Goal: Information Seeking & Learning: Learn about a topic

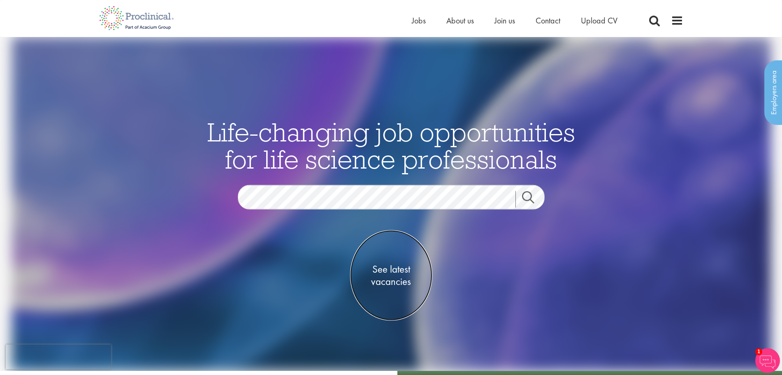
click at [398, 268] on span "See latest vacancies" at bounding box center [391, 275] width 82 height 25
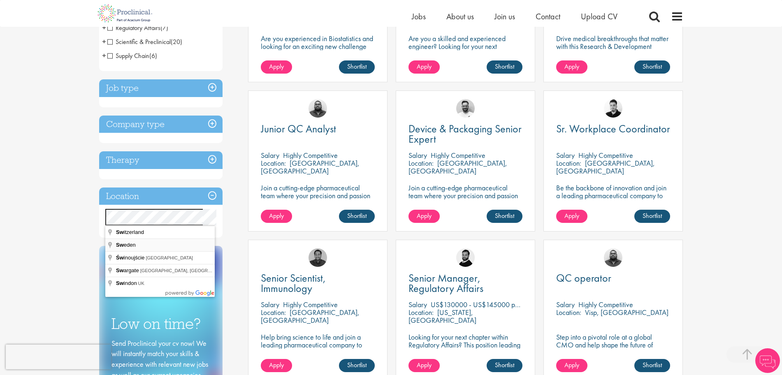
scroll to position [245, 0]
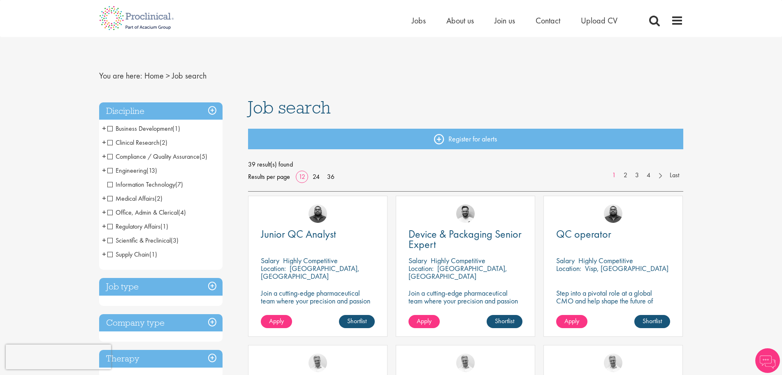
click at [109, 143] on span "Clinical Research" at bounding box center [133, 142] width 52 height 9
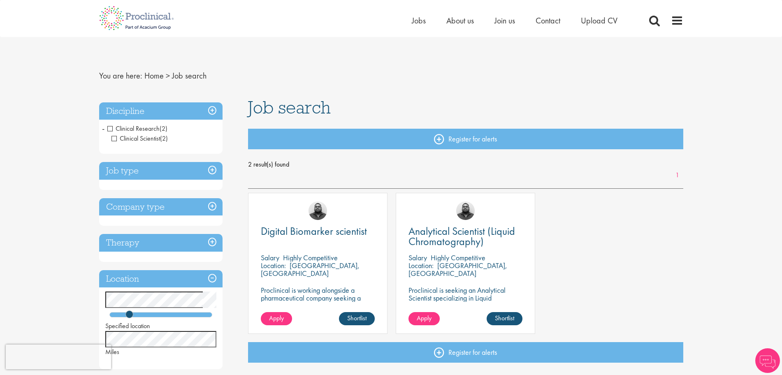
click at [104, 126] on span "-" at bounding box center [103, 128] width 2 height 12
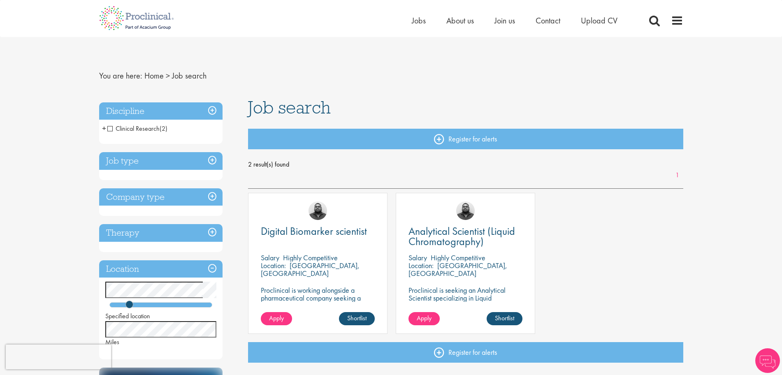
click at [113, 127] on span "Clinical Research" at bounding box center [133, 128] width 52 height 9
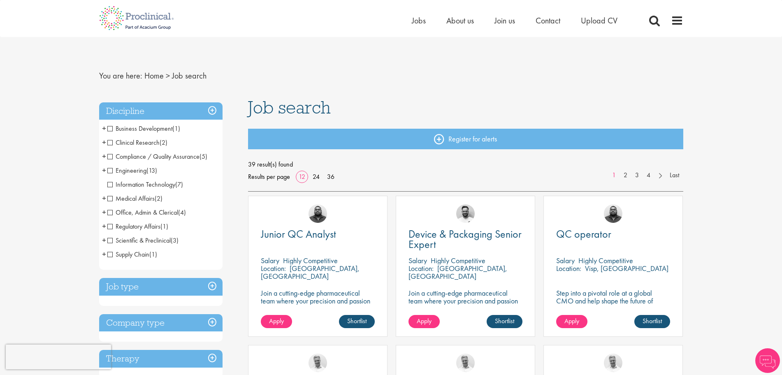
click at [111, 159] on span "Compliance / Quality Assurance" at bounding box center [153, 156] width 92 height 9
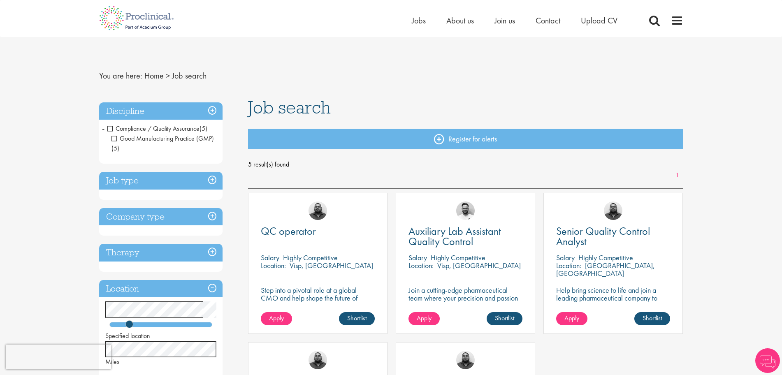
click at [110, 130] on span "Compliance / Quality Assurance" at bounding box center [153, 128] width 92 height 9
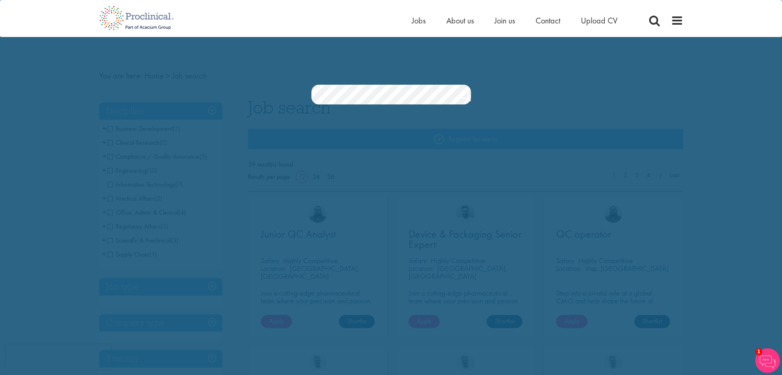
click at [651, 102] on section "Jobs Search" at bounding box center [391, 95] width 782 height 20
click at [678, 69] on div "Jobs Search" at bounding box center [391, 73] width 782 height 63
drag, startPoint x: 156, startPoint y: 153, endPoint x: 648, endPoint y: 24, distance: 509.3
click at [648, 24] on div "Home Jobs About us Join us Contact Upload CV" at bounding box center [548, 22] width 272 height 16
click at [648, 24] on span at bounding box center [654, 20] width 12 height 12
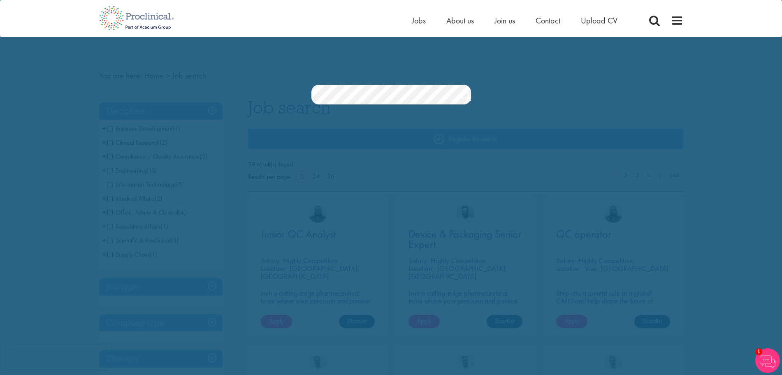
click at [685, 16] on div "Home Jobs About us Join us Contact Upload CV" at bounding box center [391, 15] width 597 height 31
click at [683, 18] on span at bounding box center [677, 20] width 12 height 12
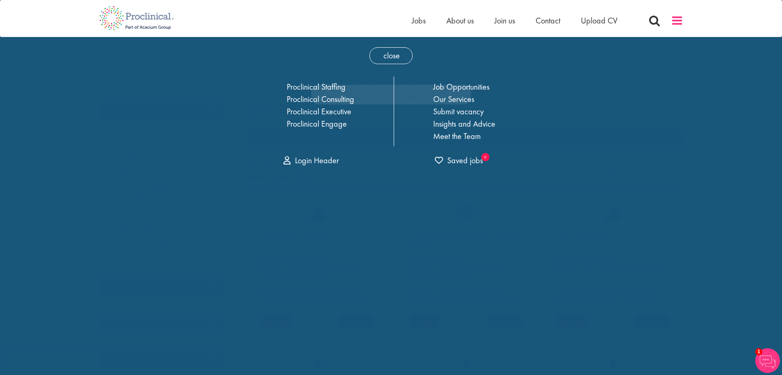
click at [683, 18] on span at bounding box center [677, 20] width 12 height 12
click at [460, 86] on link "Job Opportunities" at bounding box center [461, 86] width 56 height 11
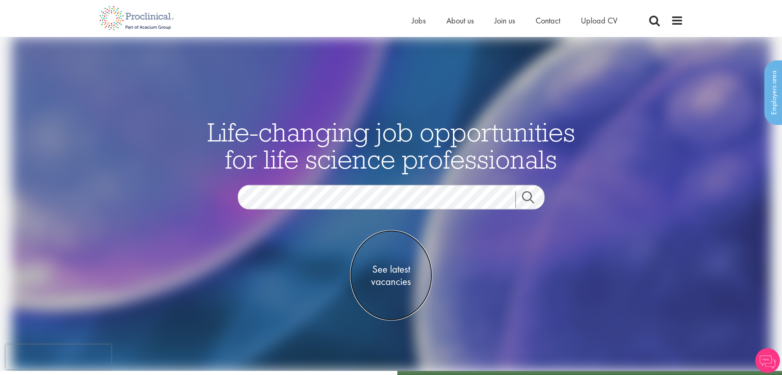
click at [397, 266] on span "See latest vacancies" at bounding box center [391, 275] width 82 height 25
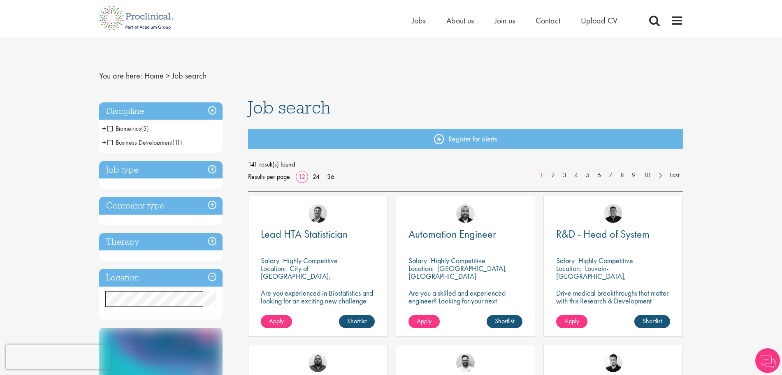
click at [136, 279] on div "Discipline Biometrics (3) - + Statistics (3) Business Development (11) - + Sale…" at bounding box center [160, 210] width 123 height 217
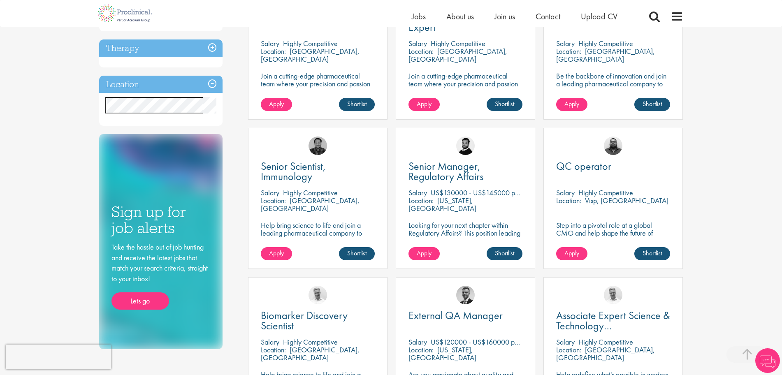
scroll to position [360, 0]
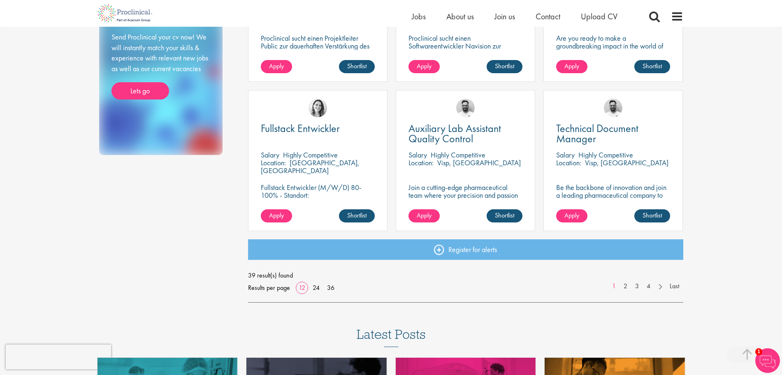
scroll to position [543, 0]
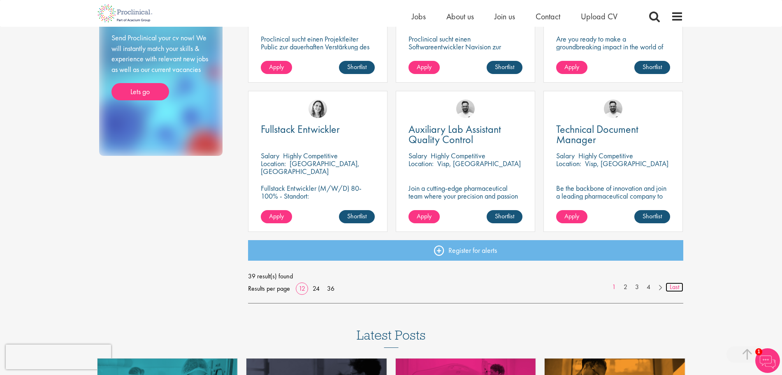
click at [671, 290] on link "Last" at bounding box center [675, 287] width 18 height 9
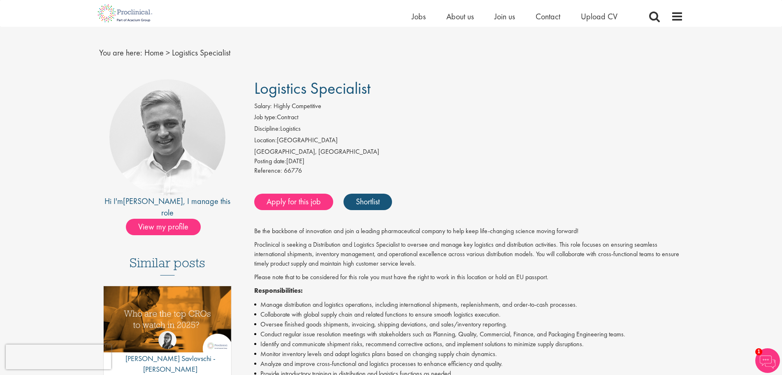
scroll to position [8, 0]
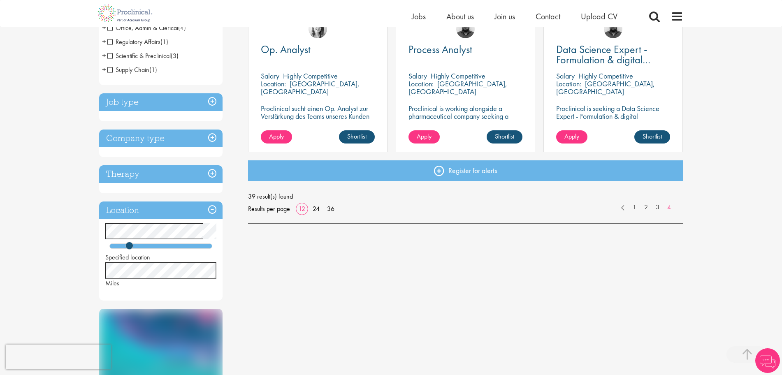
scroll to position [175, 0]
click at [658, 209] on link "3" at bounding box center [658, 206] width 12 height 9
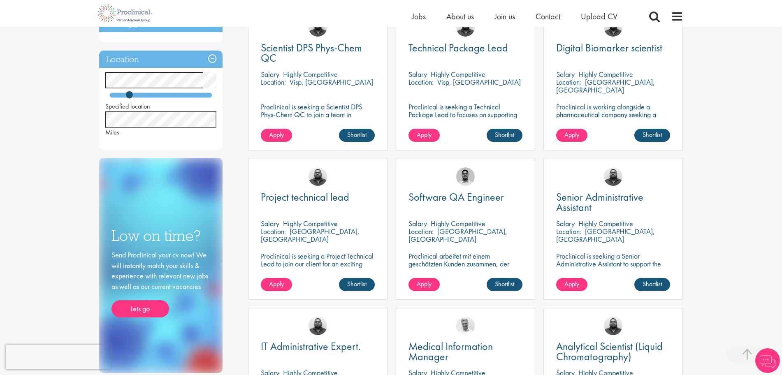
scroll to position [522, 0]
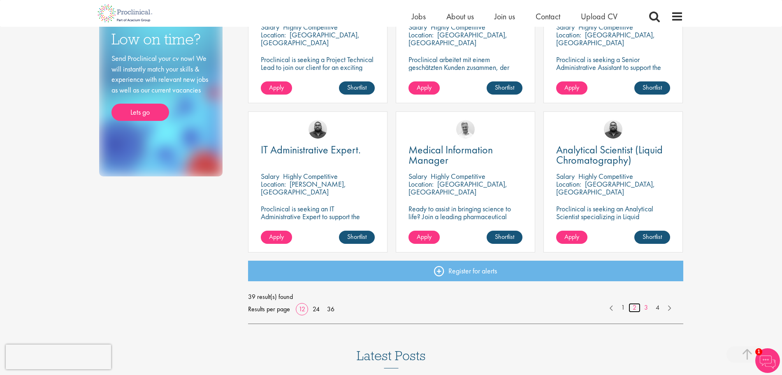
click at [633, 310] on link "2" at bounding box center [635, 307] width 12 height 9
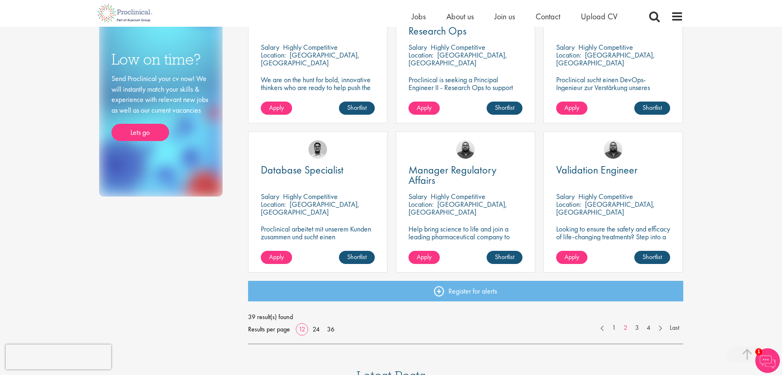
scroll to position [525, 0]
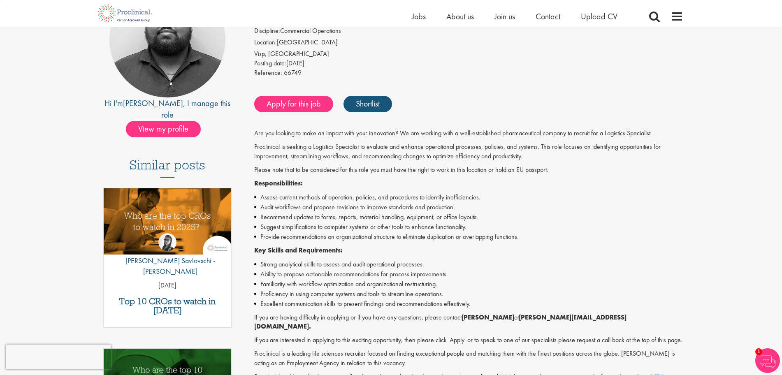
scroll to position [111, 0]
